Goal: Learn about a topic: Learn about a topic

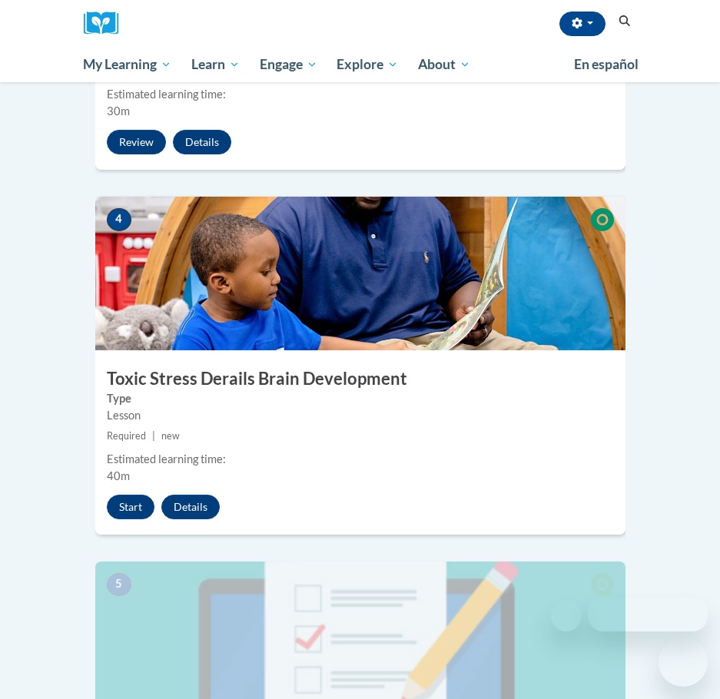
scroll to position [1379, 0]
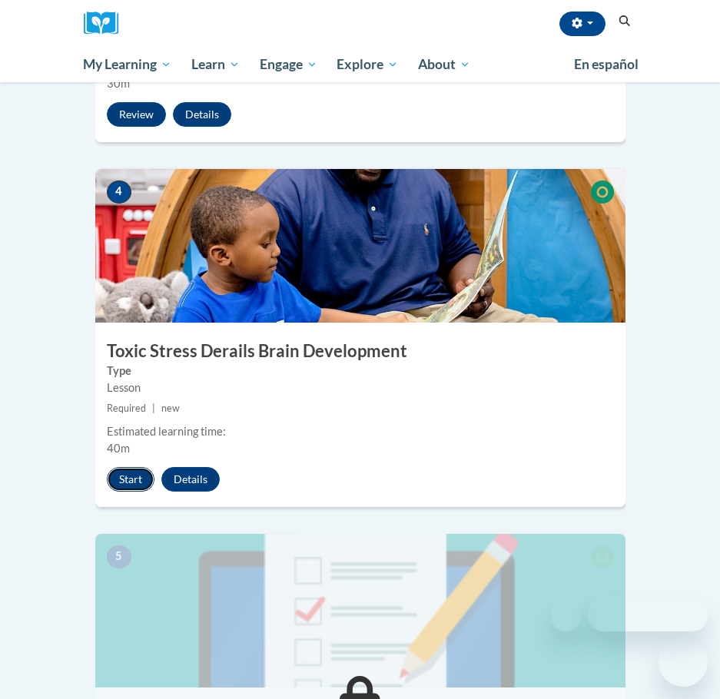
click at [140, 467] on button "Start" at bounding box center [131, 479] width 48 height 25
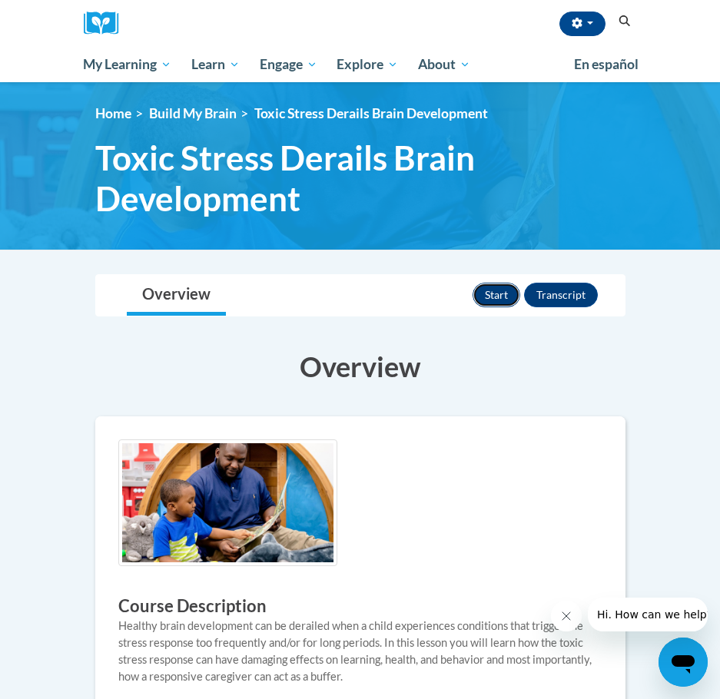
click at [486, 287] on button "Start" at bounding box center [497, 295] width 48 height 25
